Goal: Information Seeking & Learning: Find specific page/section

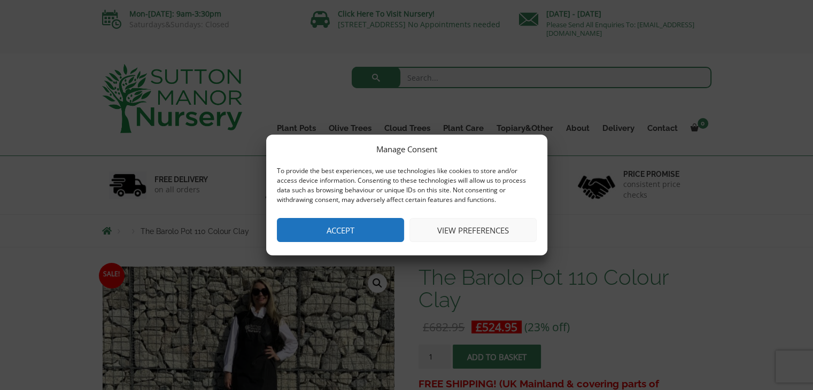
click at [393, 225] on button "Accept" at bounding box center [340, 230] width 127 height 24
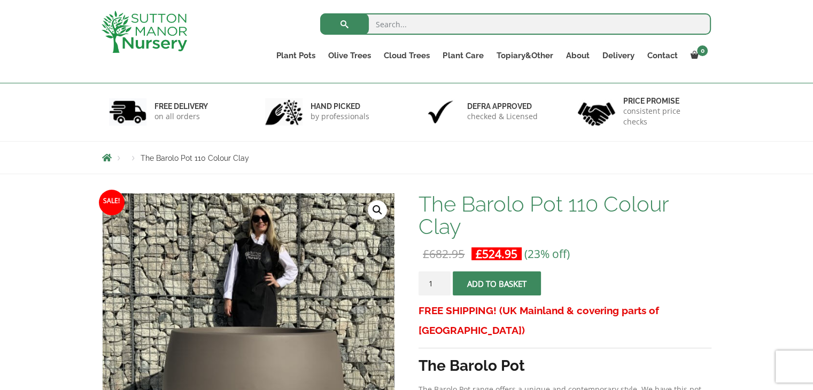
scroll to position [107, 0]
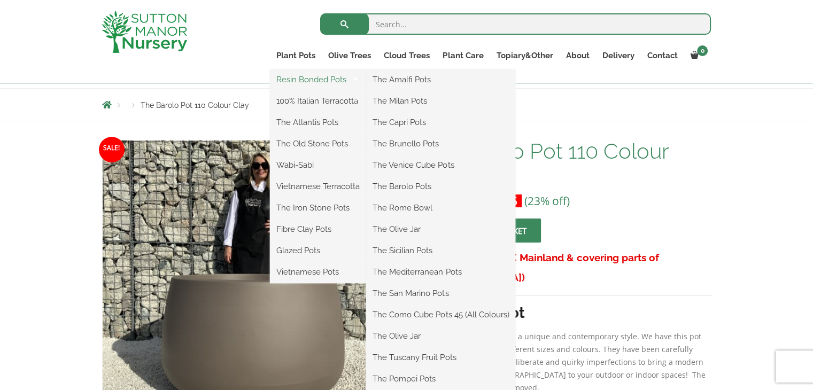
click at [304, 75] on link "Resin Bonded Pots" at bounding box center [318, 80] width 96 height 16
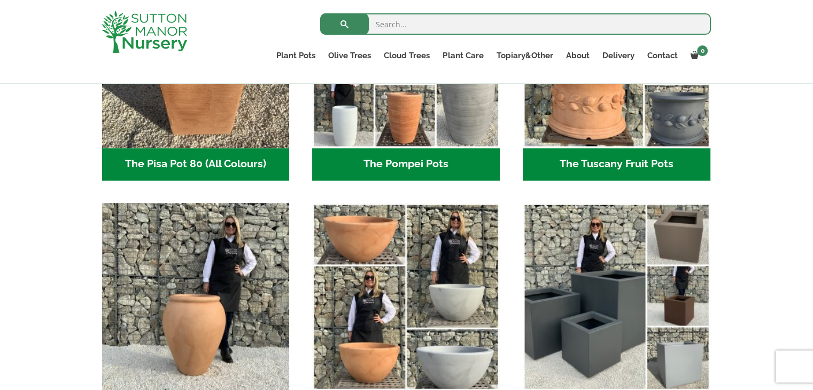
scroll to position [741, 0]
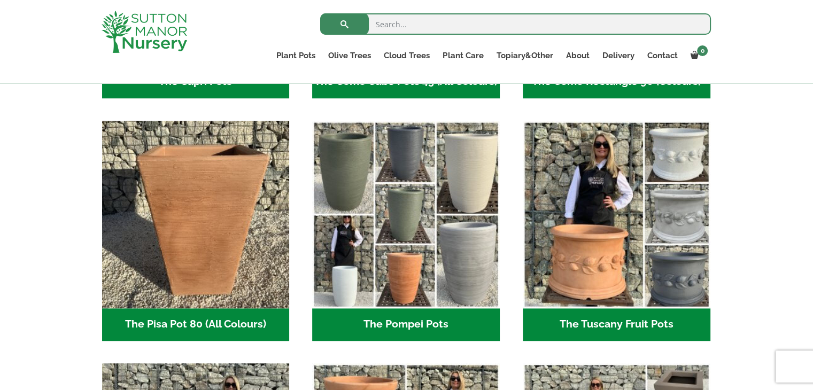
drag, startPoint x: 419, startPoint y: 320, endPoint x: 289, endPoint y: 300, distance: 130.9
click at [419, 320] on h2 "The Pompei Pots (17)" at bounding box center [406, 325] width 188 height 33
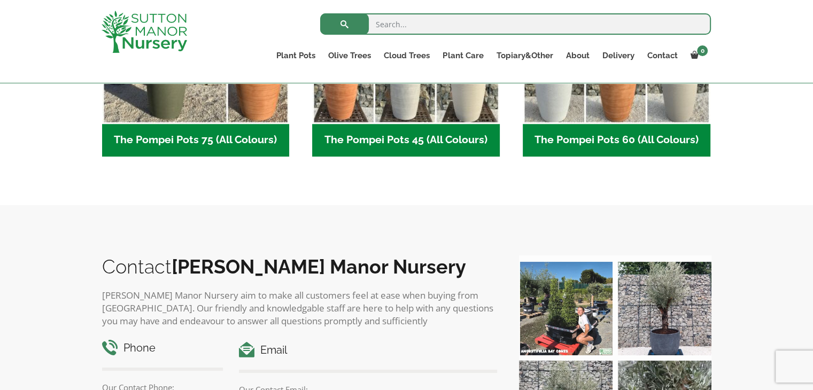
scroll to position [107, 0]
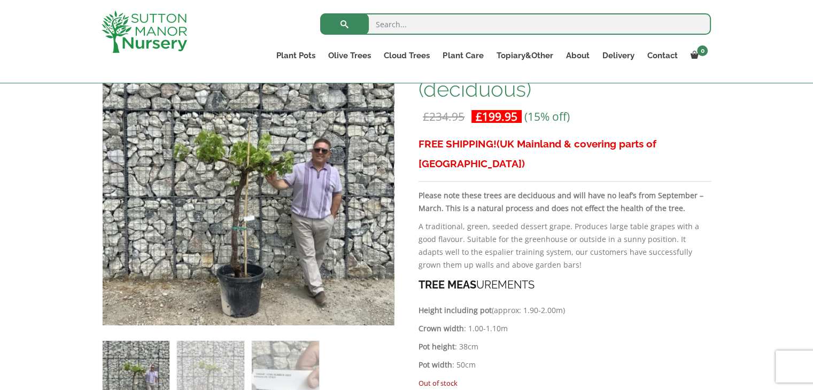
scroll to position [107, 0]
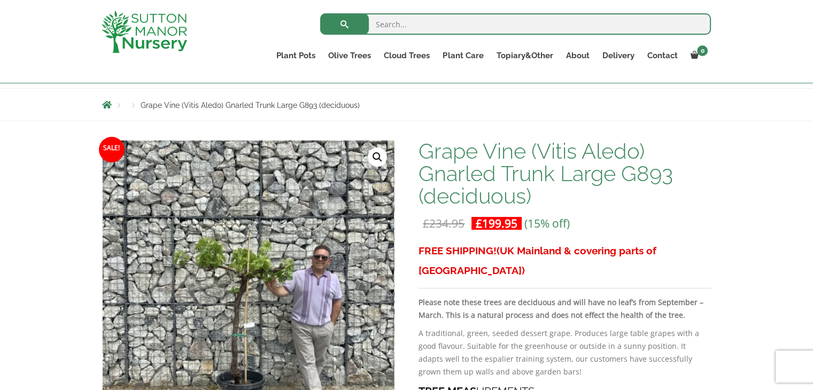
click at [489, 25] on input "search" at bounding box center [515, 23] width 391 height 21
type input "vitis"
click at [320, 13] on button "submit" at bounding box center [344, 23] width 49 height 21
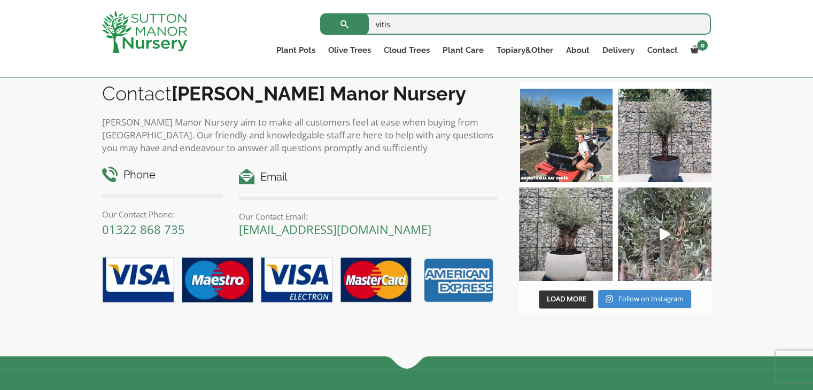
scroll to position [5348, 0]
